Goal: Entertainment & Leisure: Browse casually

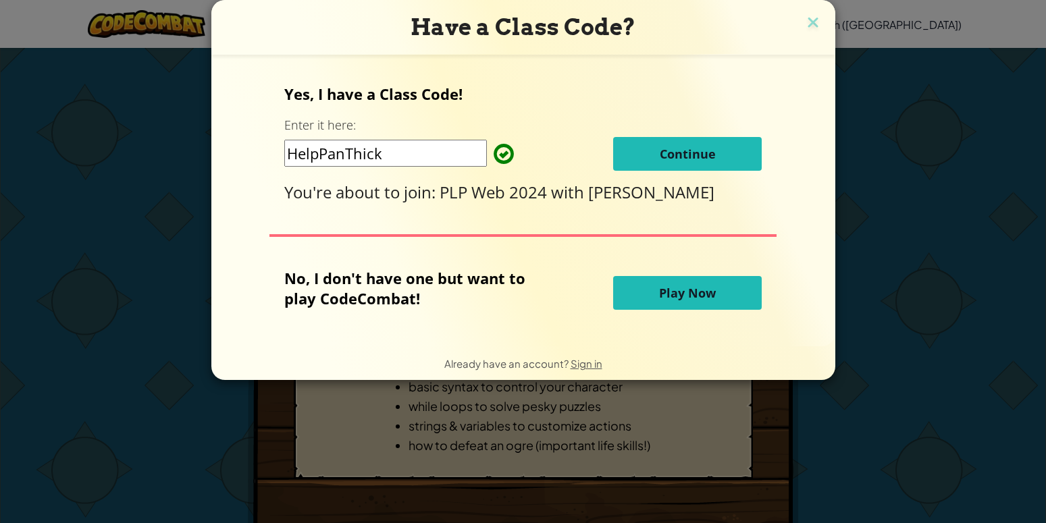
click at [107, 237] on div "Have a Class Code? Yes, I have a Class Code! Enter it here: HelpPanThick Contin…" at bounding box center [523, 261] width 1046 height 523
click at [808, 23] on img at bounding box center [813, 24] width 18 height 20
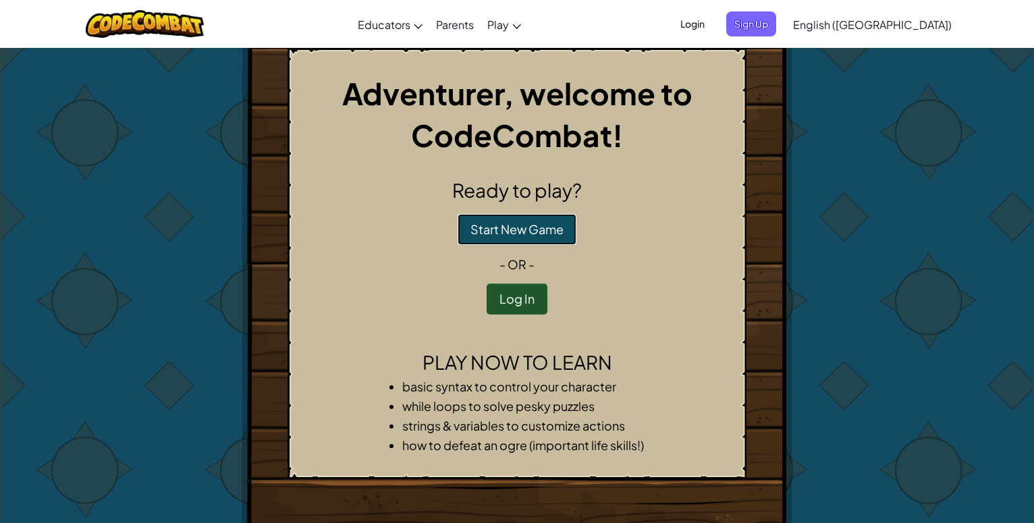
click at [523, 229] on button "Start New Game" at bounding box center [517, 229] width 119 height 31
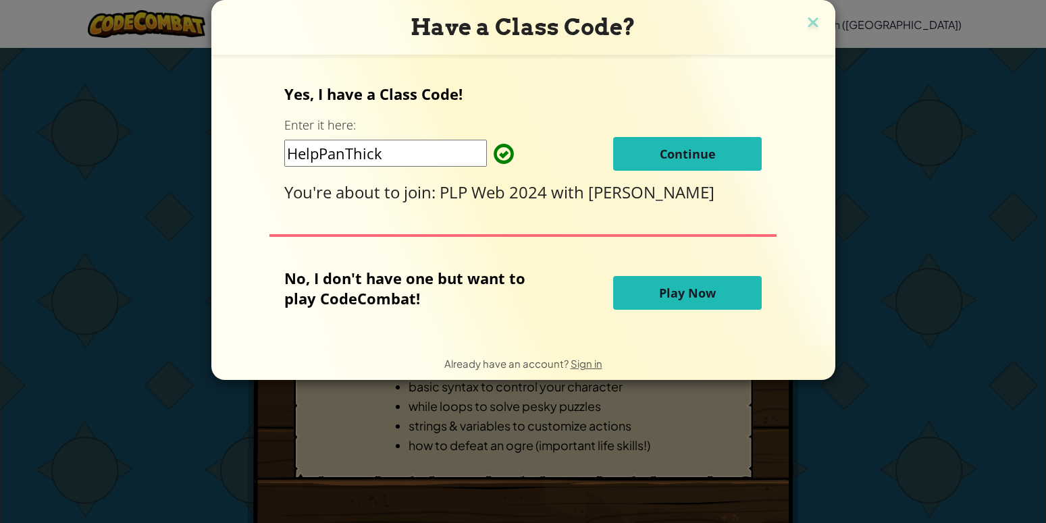
click at [680, 292] on span "Play Now" at bounding box center [687, 293] width 57 height 16
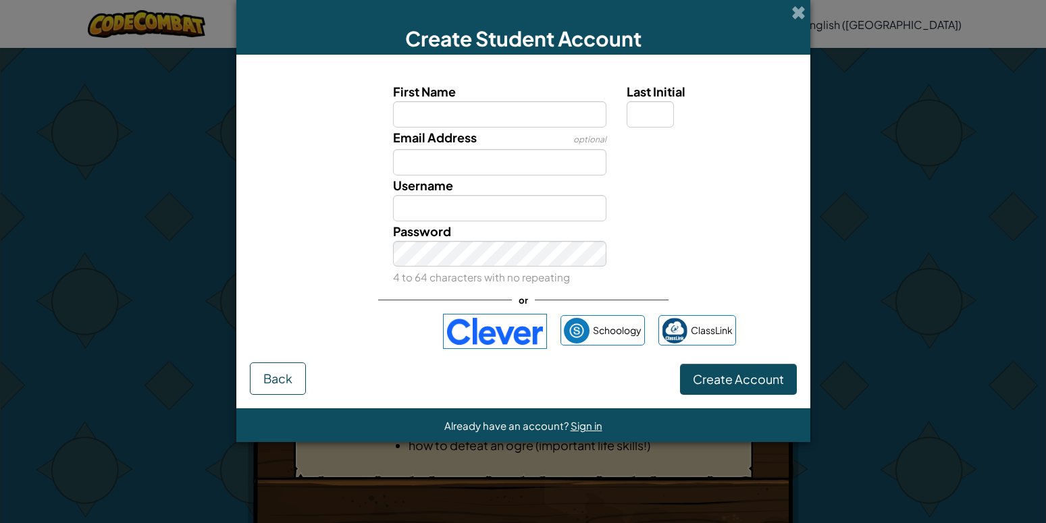
drag, startPoint x: 899, startPoint y: 188, endPoint x: 883, endPoint y: 186, distance: 16.3
click at [899, 190] on div at bounding box center [900, 125] width 264 height 223
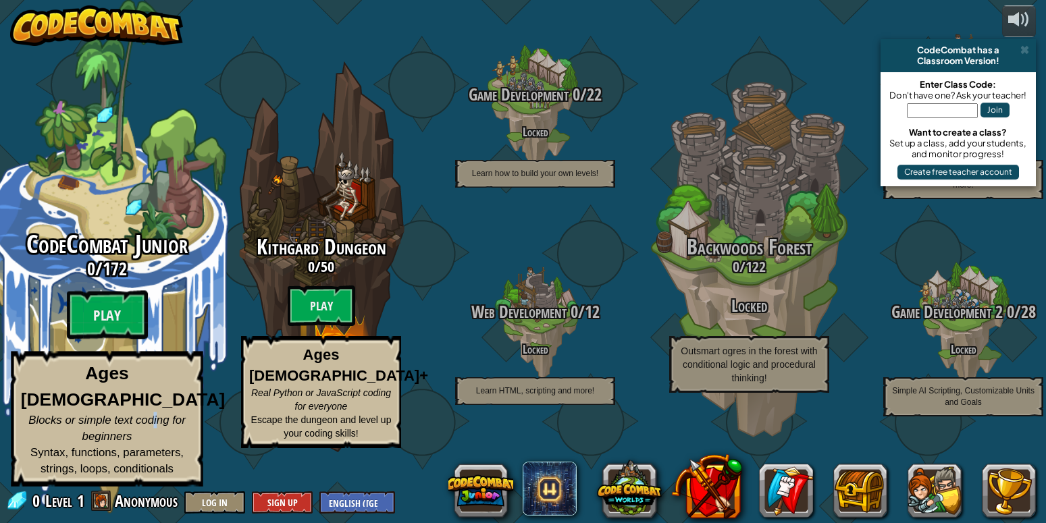
click at [156, 424] on span "Blocks or simple text coding for beginners" at bounding box center [106, 428] width 157 height 29
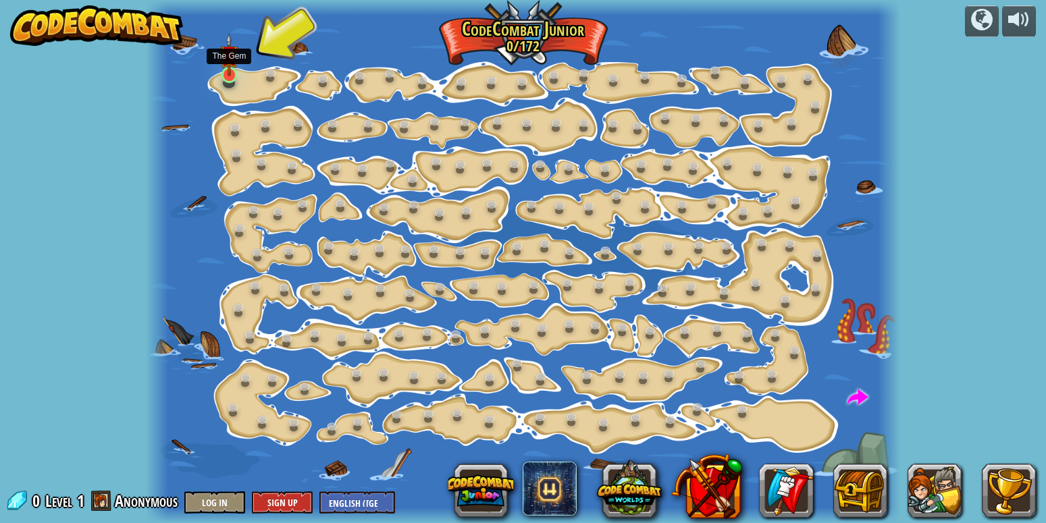
click at [229, 62] on img at bounding box center [229, 54] width 19 height 43
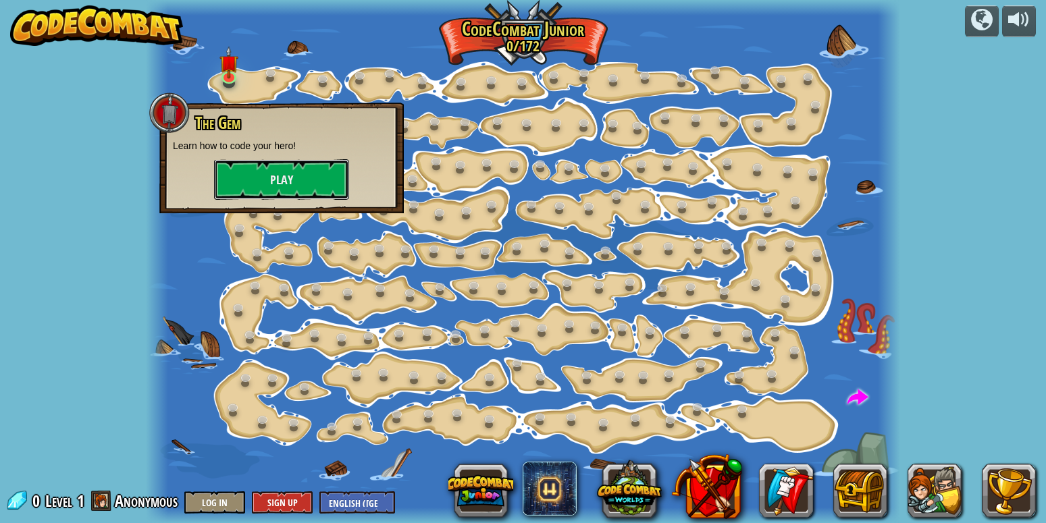
click at [264, 184] on button "Play" at bounding box center [281, 179] width 135 height 41
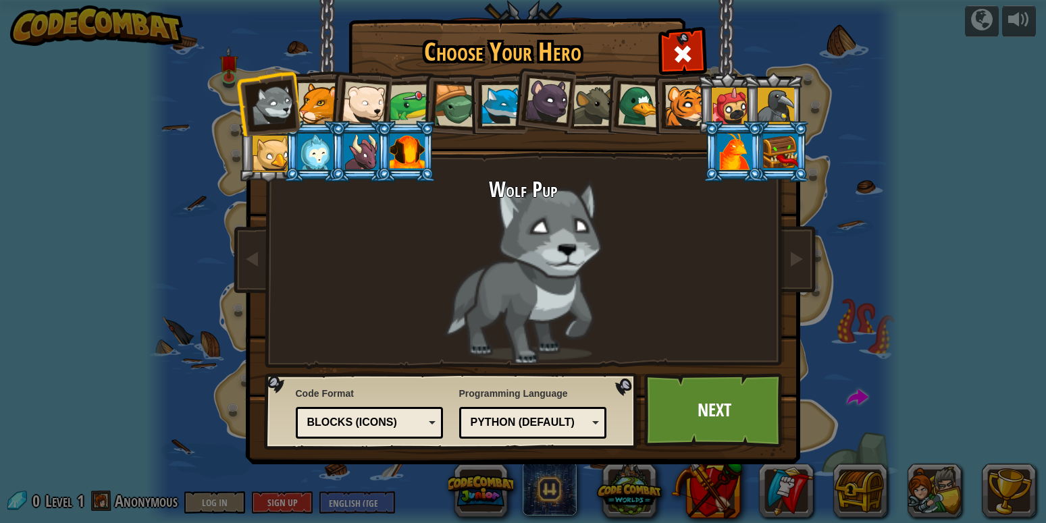
drag, startPoint x: 310, startPoint y: 102, endPoint x: 315, endPoint y: 93, distance: 10.3
click at [315, 93] on div at bounding box center [318, 103] width 41 height 41
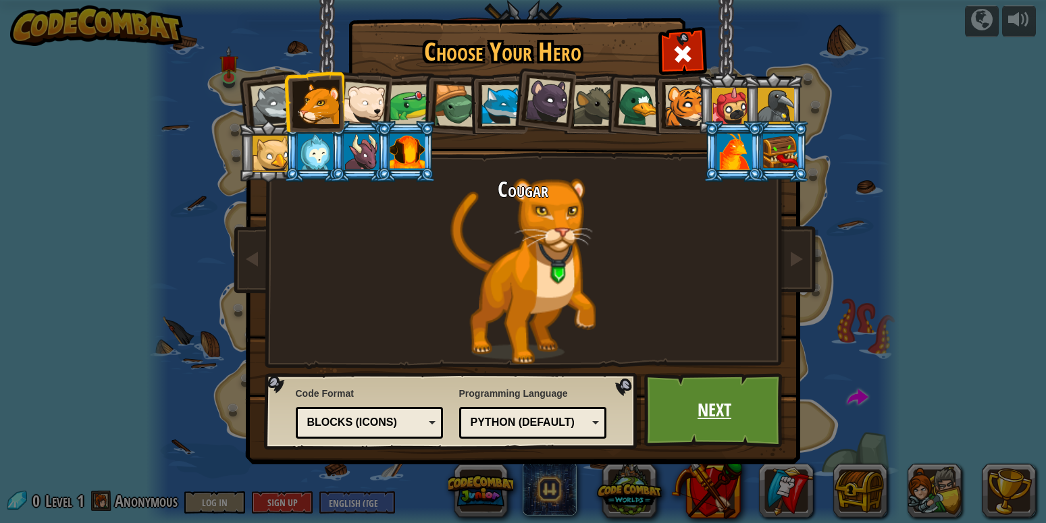
click at [756, 423] on link "Next" at bounding box center [714, 410] width 141 height 74
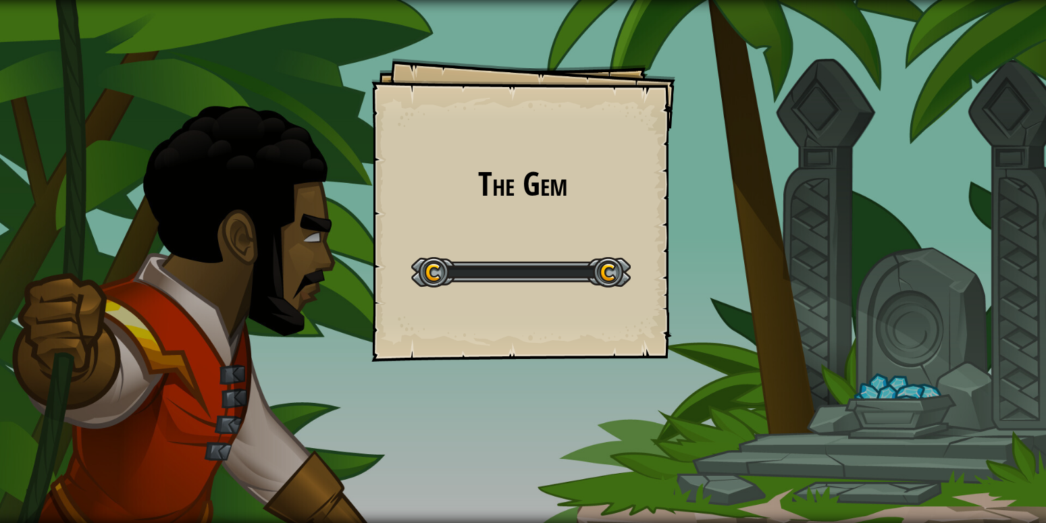
click at [504, 221] on div "The Gem Goals Start Level Error loading from server. Try refreshing the page. Y…" at bounding box center [523, 210] width 304 height 304
click at [521, 203] on div "The Gem Goals Start Level Error loading from server. Try refreshing the page. Y…" at bounding box center [523, 210] width 304 height 304
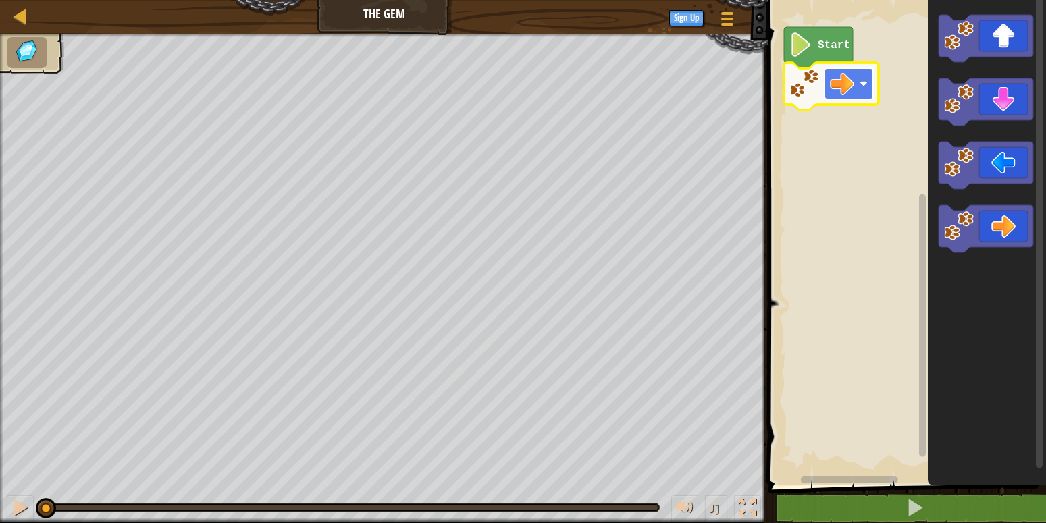
click at [862, 84] on g "Start" at bounding box center [831, 68] width 95 height 83
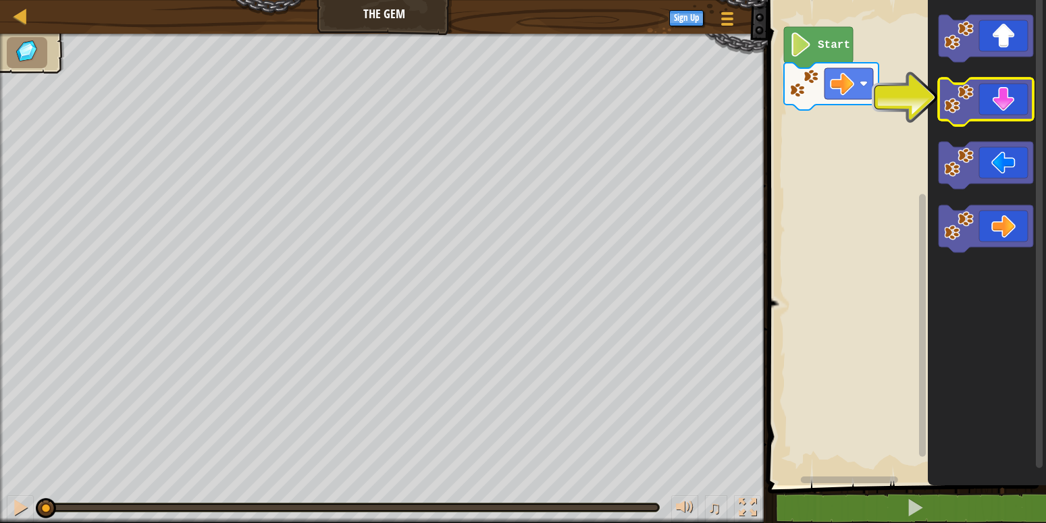
click at [976, 101] on icon "Blockly Workspace" at bounding box center [986, 101] width 95 height 47
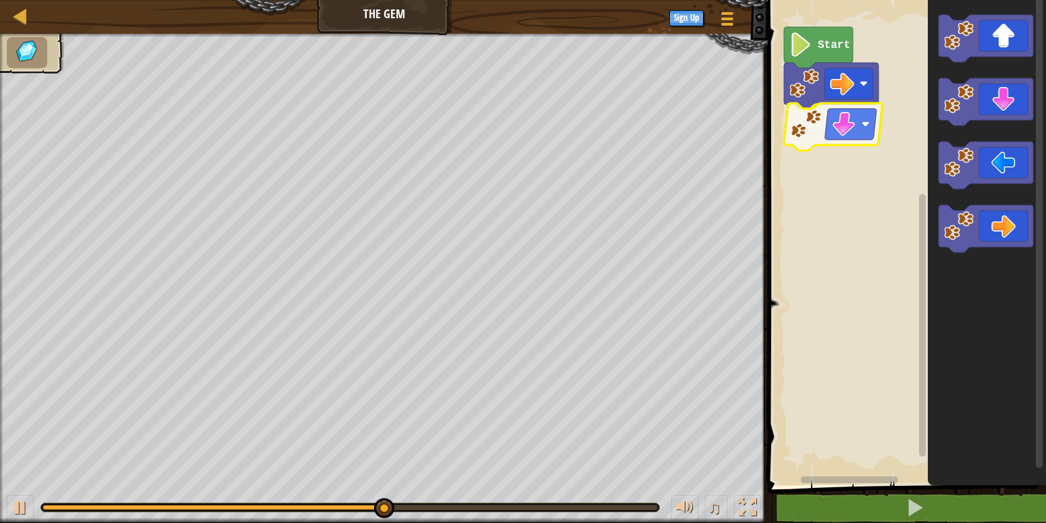
click at [870, 123] on g "Blockly Workspace" at bounding box center [831, 107] width 95 height 89
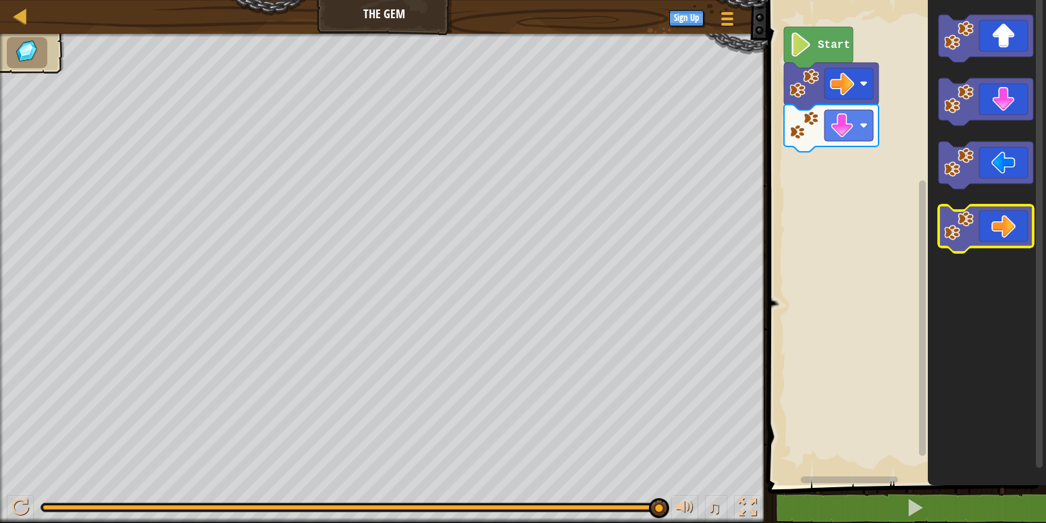
click at [978, 234] on icon "Blockly Workspace" at bounding box center [986, 228] width 95 height 47
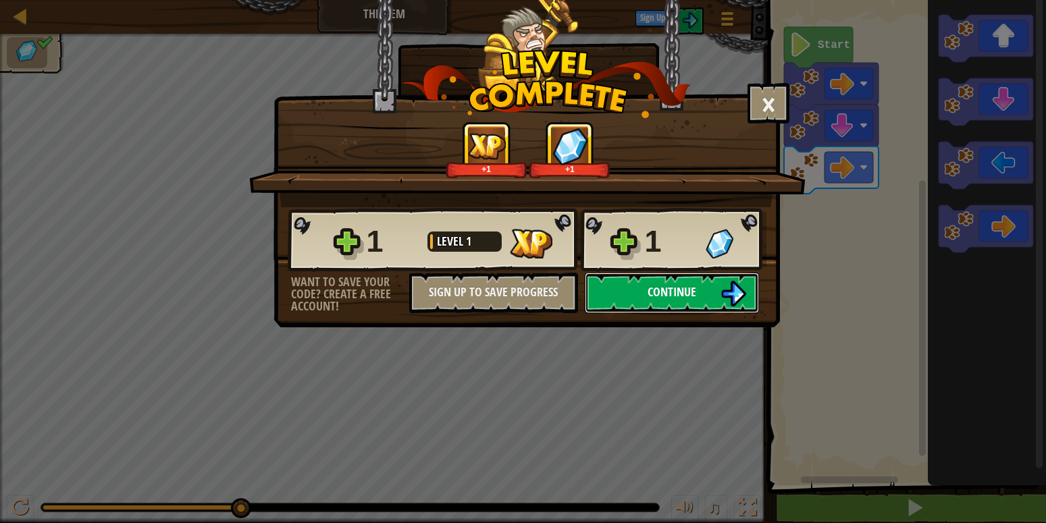
click at [690, 297] on span "Continue" at bounding box center [672, 292] width 49 height 17
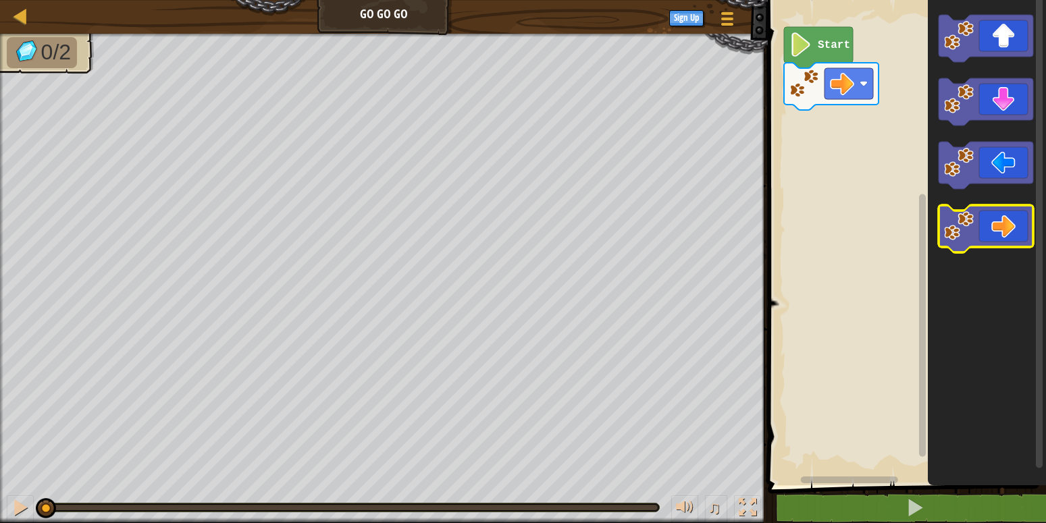
click at [987, 226] on icon "Blockly Workspace" at bounding box center [986, 228] width 95 height 47
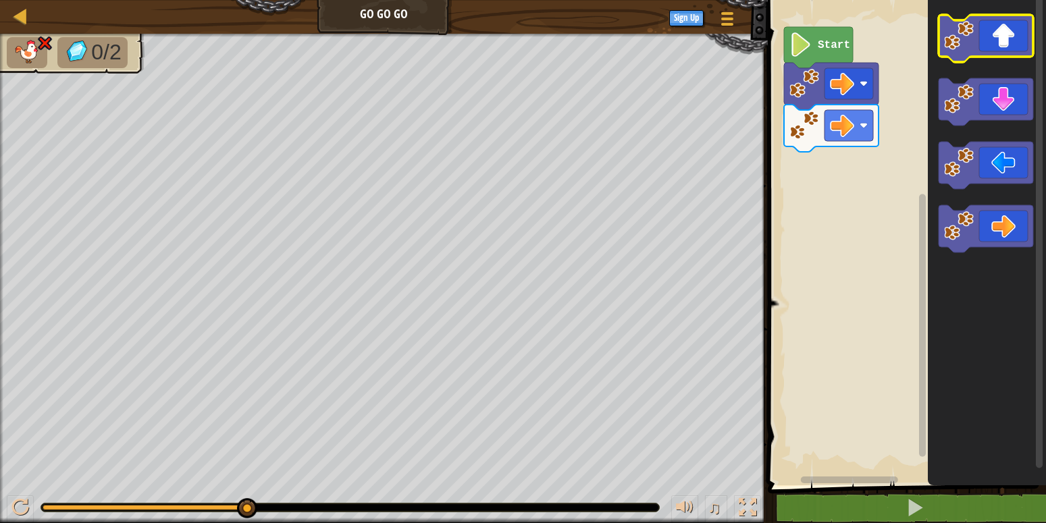
click at [972, 56] on icon "Blockly Workspace" at bounding box center [986, 38] width 95 height 47
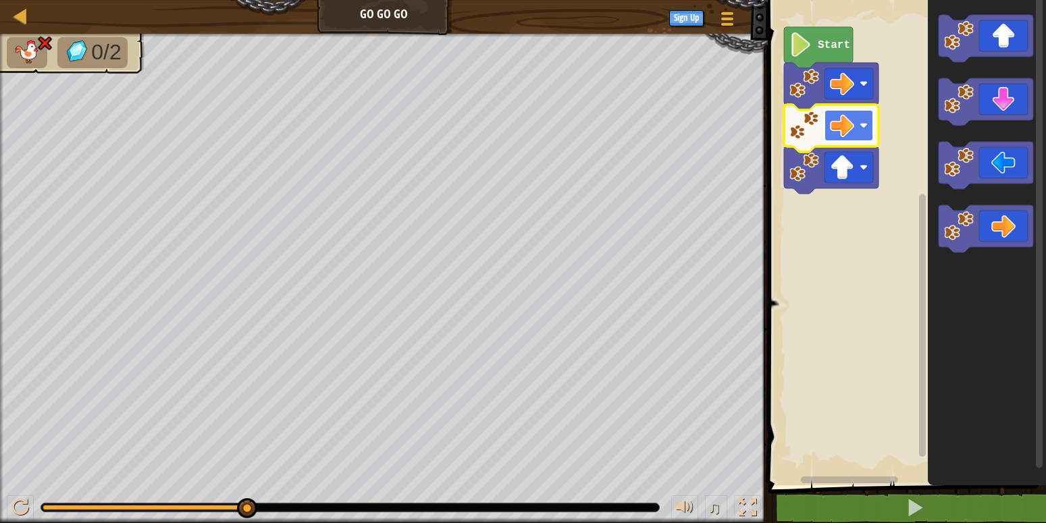
click at [854, 125] on g "Blockly Workspace" at bounding box center [831, 128] width 95 height 131
click at [833, 161] on g "Blockly Workspace" at bounding box center [831, 149] width 95 height 89
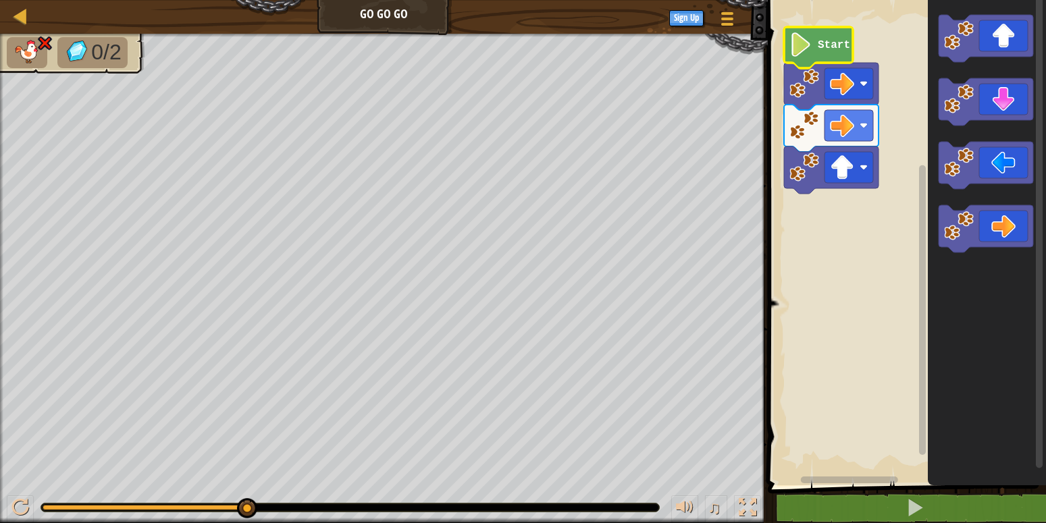
click at [816, 55] on g "Start" at bounding box center [905, 239] width 282 height 492
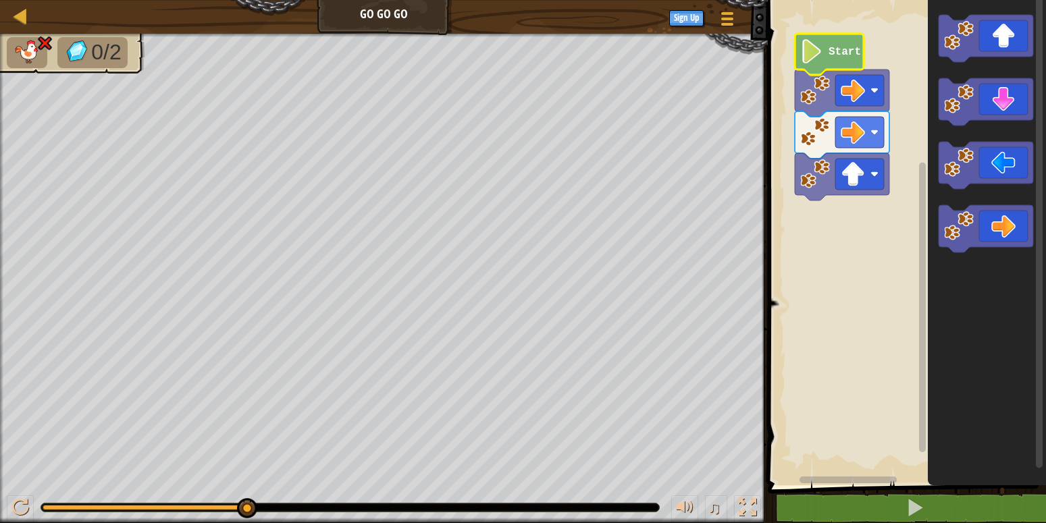
click at [826, 61] on g "Blockly Workspace" at bounding box center [905, 239] width 282 height 492
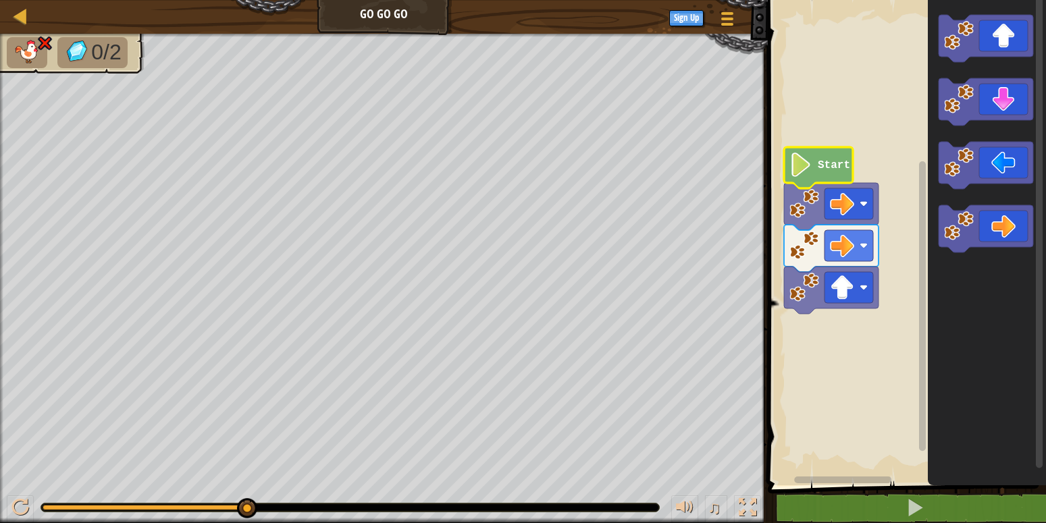
click at [816, 177] on g "Blockly Workspace" at bounding box center [905, 239] width 282 height 492
